Goal: Task Accomplishment & Management: Manage account settings

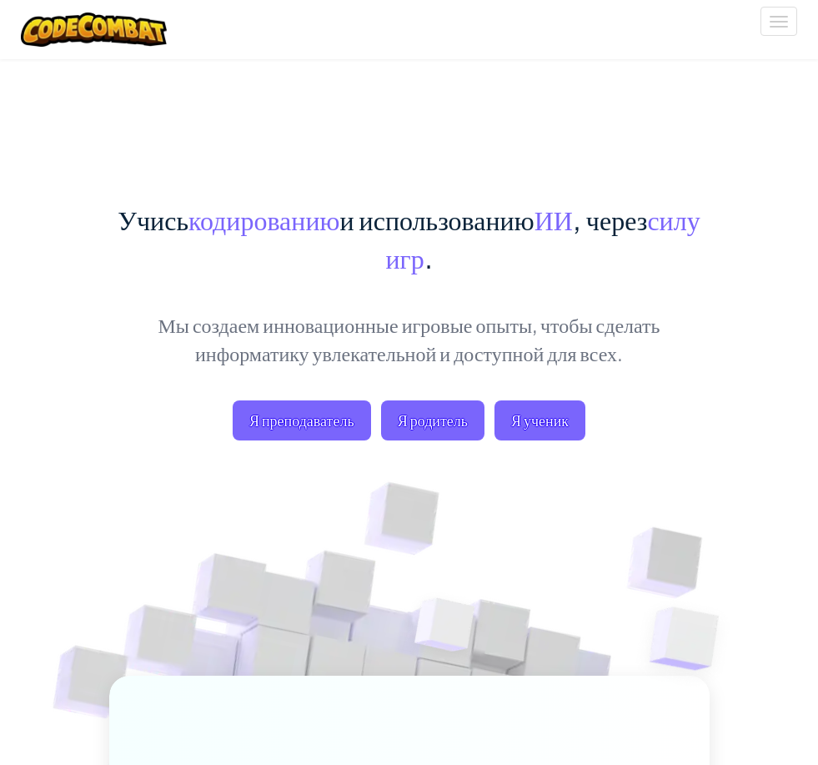
click at [703, 119] on div "Учись кодированию и использованию ИИ , через силу игр . Мы создаем инновационны…" at bounding box center [409, 581] width 600 height 1046
click at [0, 0] on span "Войти" at bounding box center [0, 0] width 0 height 0
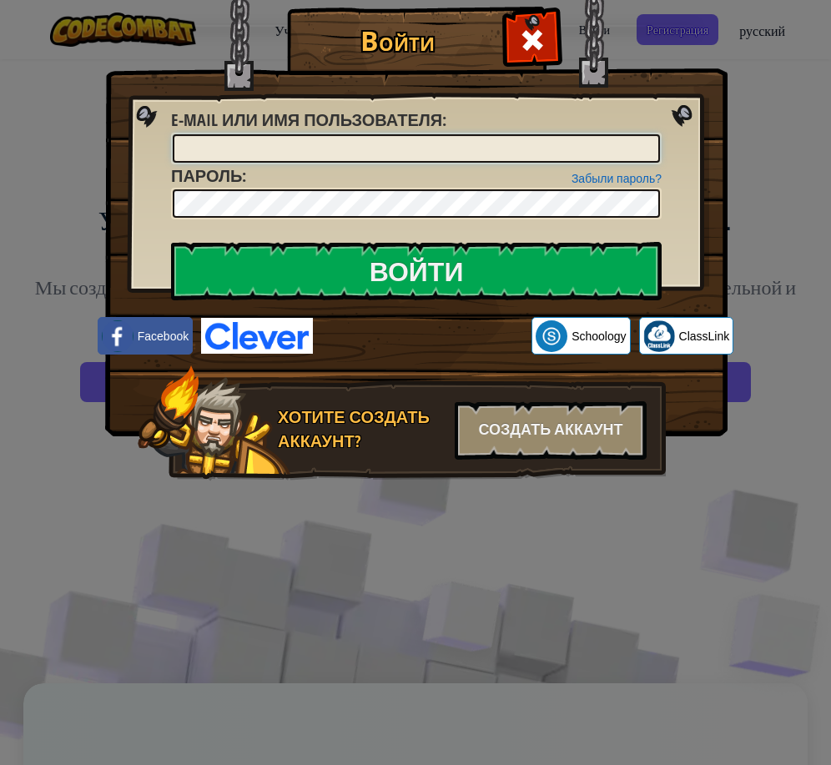
click at [376, 146] on input "E-mail или имя пользователя :" at bounding box center [416, 148] width 487 height 28
type input "ь"
type input "[EMAIL_ADDRESS][DOMAIN_NAME]"
click at [267, 195] on div at bounding box center [416, 204] width 490 height 32
click at [171, 242] on input "Войти" at bounding box center [416, 271] width 490 height 58
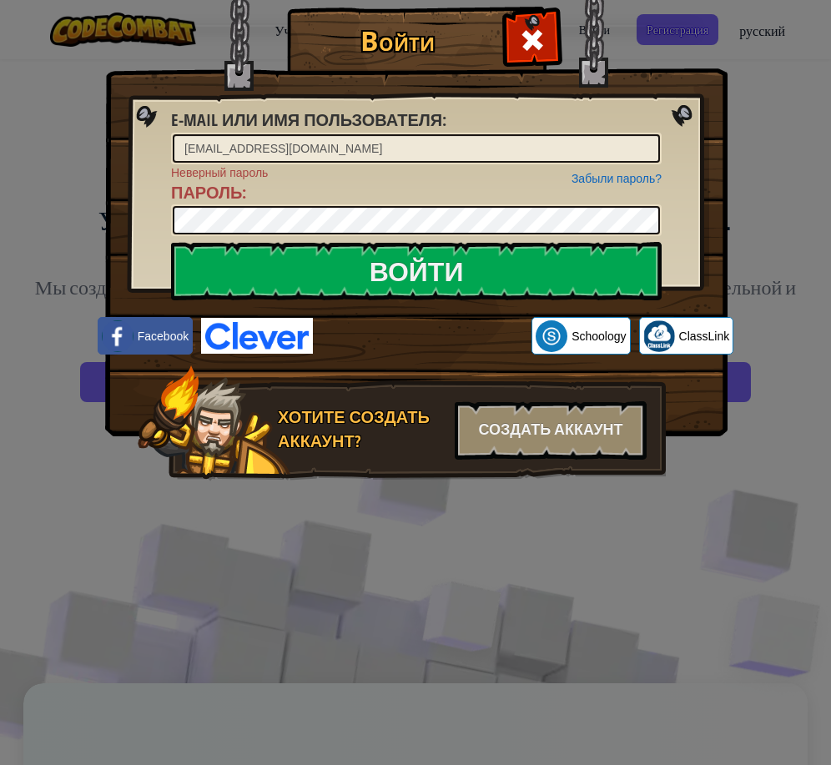
click at [428, 198] on div "Забыли пароль? Неверный пароль Пароль :" at bounding box center [416, 200] width 490 height 73
click at [138, 221] on div "Войти E-mail или имя пользователя : [EMAIL_ADDRESS][DOMAIN_NAME] Забыли пароль?…" at bounding box center [415, 267] width 555 height 485
click at [171, 242] on input "Войти" at bounding box center [416, 271] width 490 height 58
click at [89, 226] on div "Войти E-mail или имя пользователя : [EMAIL_ADDRESS][DOMAIN_NAME] Забыли пароль?…" at bounding box center [415, 382] width 831 height 765
click at [171, 242] on input "Войти" at bounding box center [416, 271] width 490 height 58
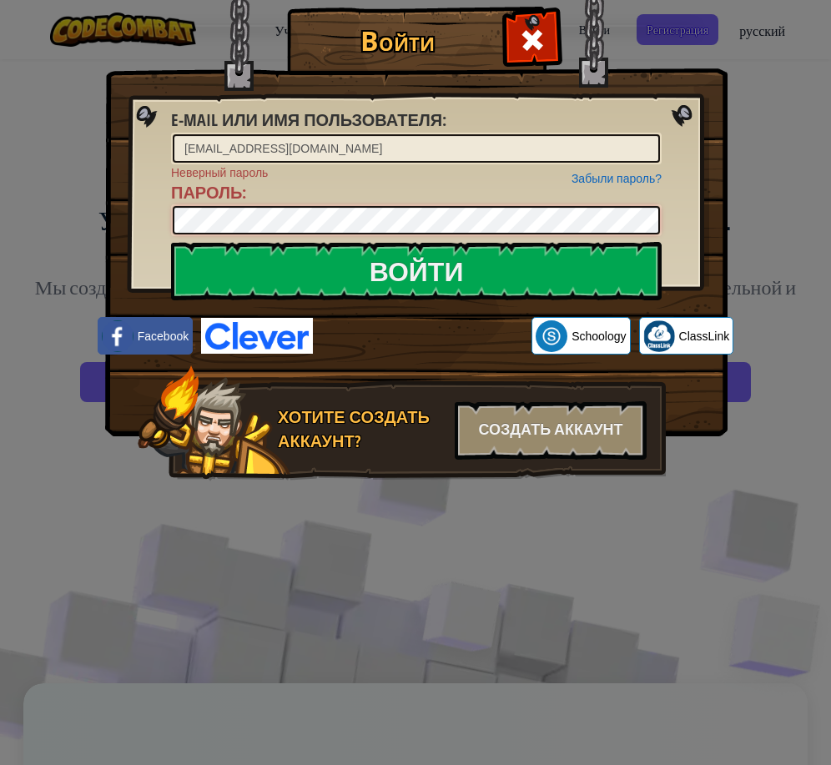
click at [10, 237] on div "Войти E-mail или имя пользователя : [EMAIL_ADDRESS][DOMAIN_NAME] Забыли пароль?…" at bounding box center [415, 382] width 831 height 765
click at [171, 242] on input "Войти" at bounding box center [416, 271] width 490 height 58
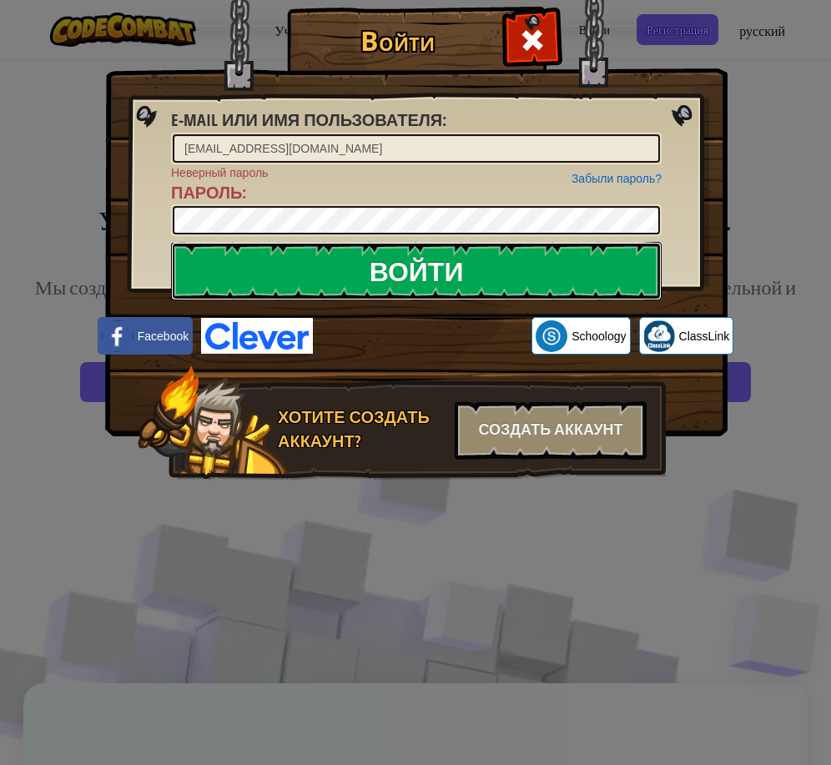
drag, startPoint x: 208, startPoint y: 259, endPoint x: 227, endPoint y: 258, distance: 19.3
click at [208, 259] on input "Войти" at bounding box center [416, 271] width 490 height 58
